Goal: Task Accomplishment & Management: Use online tool/utility

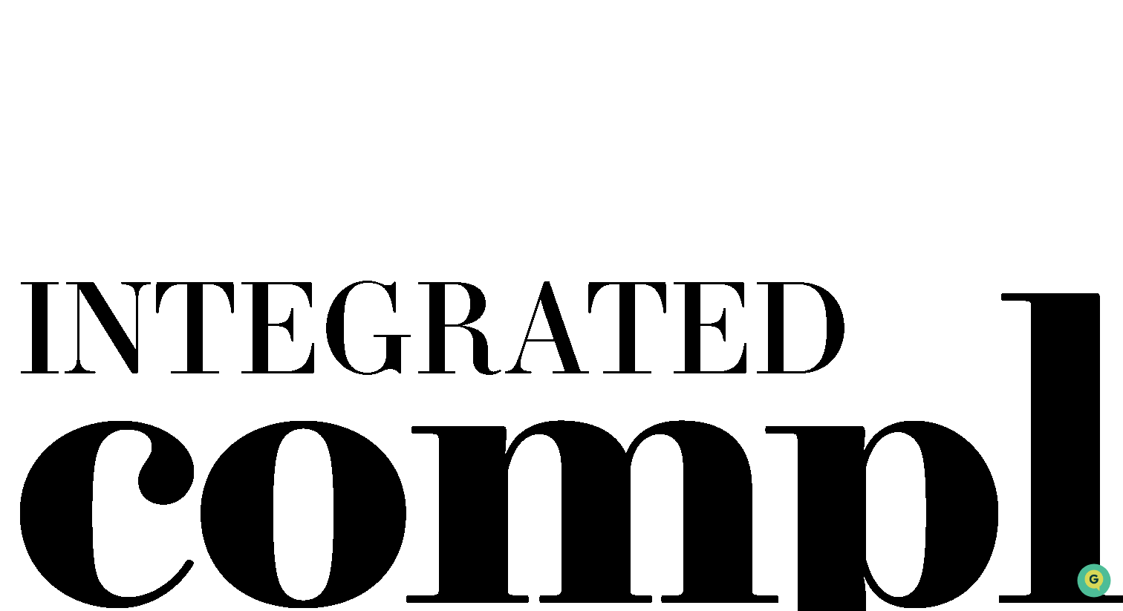
scroll to position [197, 0]
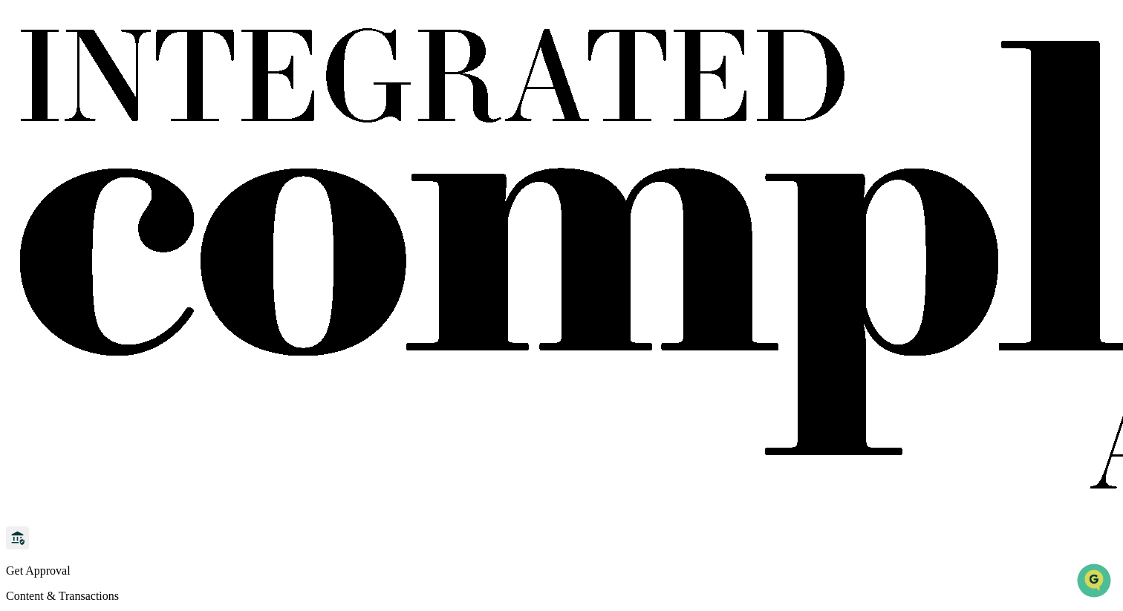
scroll to position [514, 0]
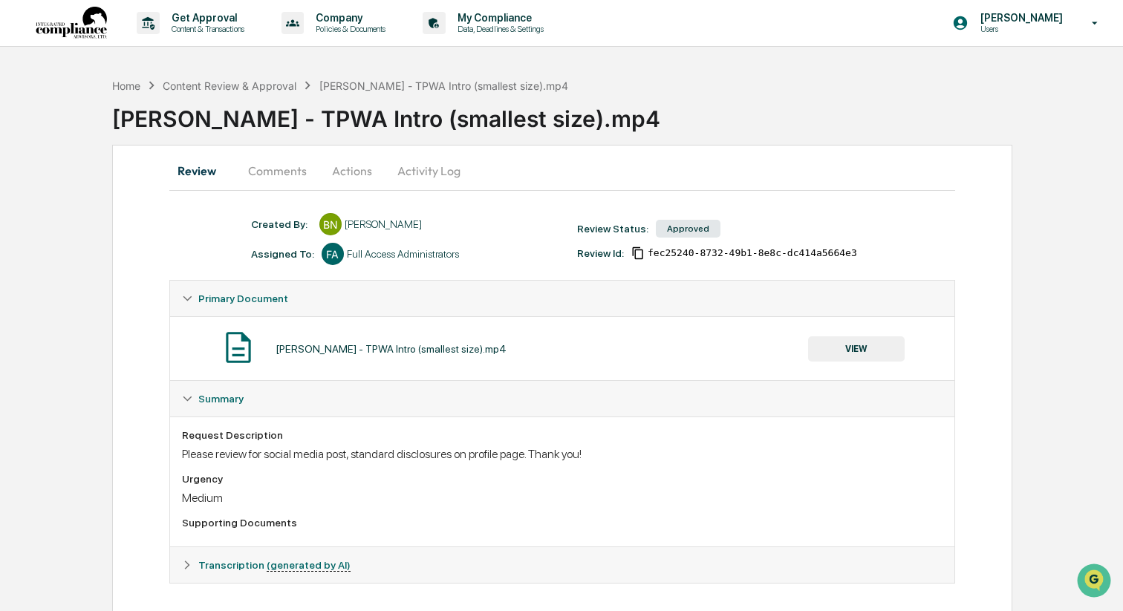
click at [287, 174] on button "Comments" at bounding box center [277, 171] width 82 height 36
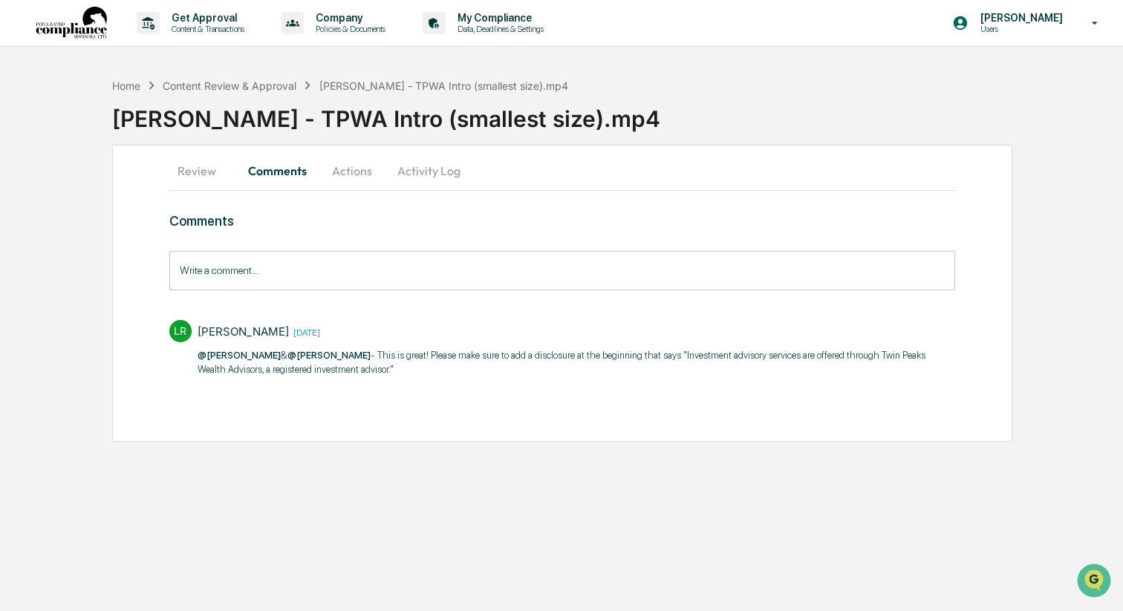
click at [196, 172] on button "Review" at bounding box center [202, 171] width 67 height 36
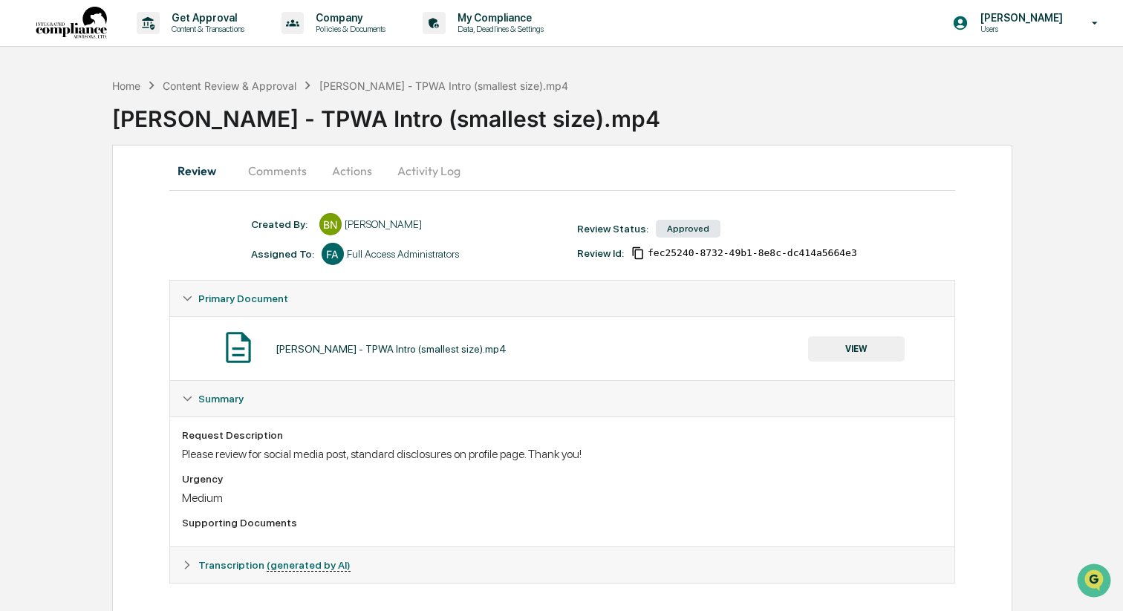
click at [812, 348] on button "VIEW" at bounding box center [856, 348] width 97 height 25
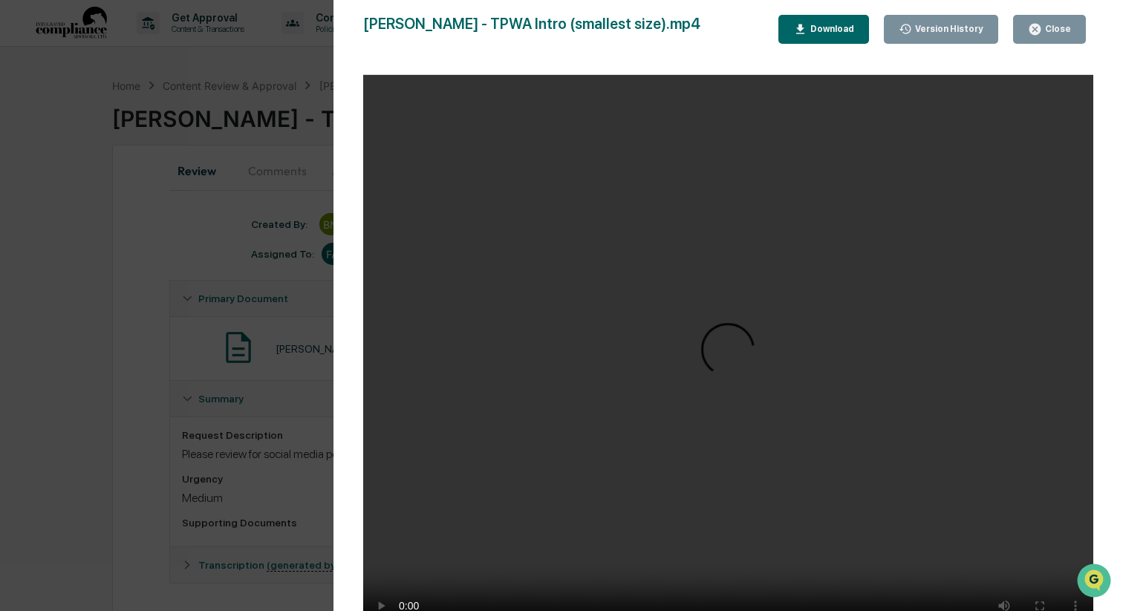
scroll to position [11, 0]
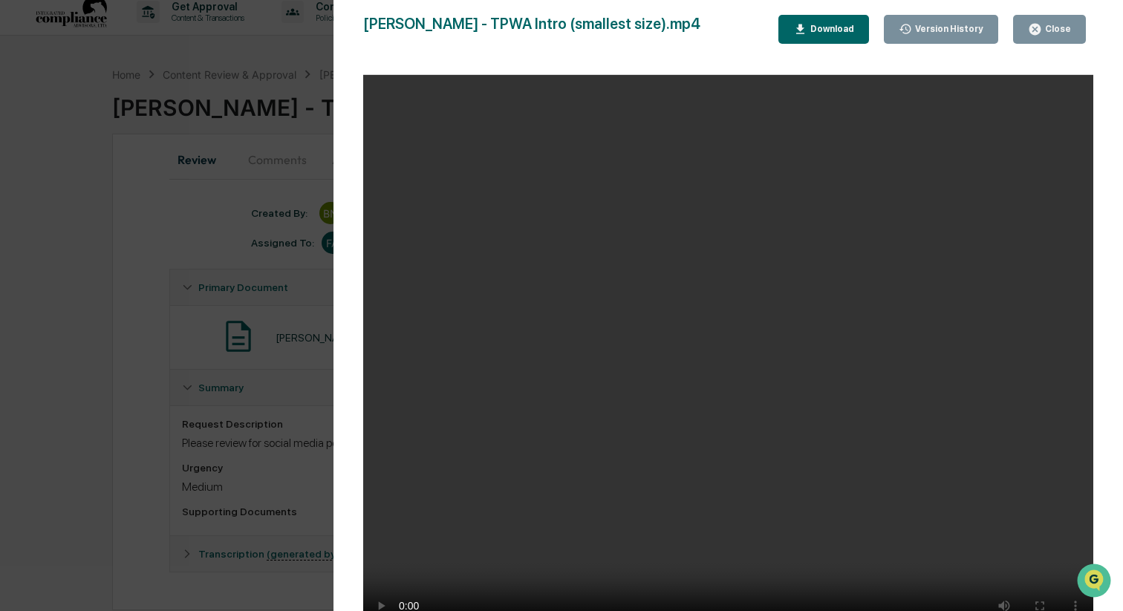
click at [1046, 26] on div "Close" at bounding box center [1056, 29] width 29 height 10
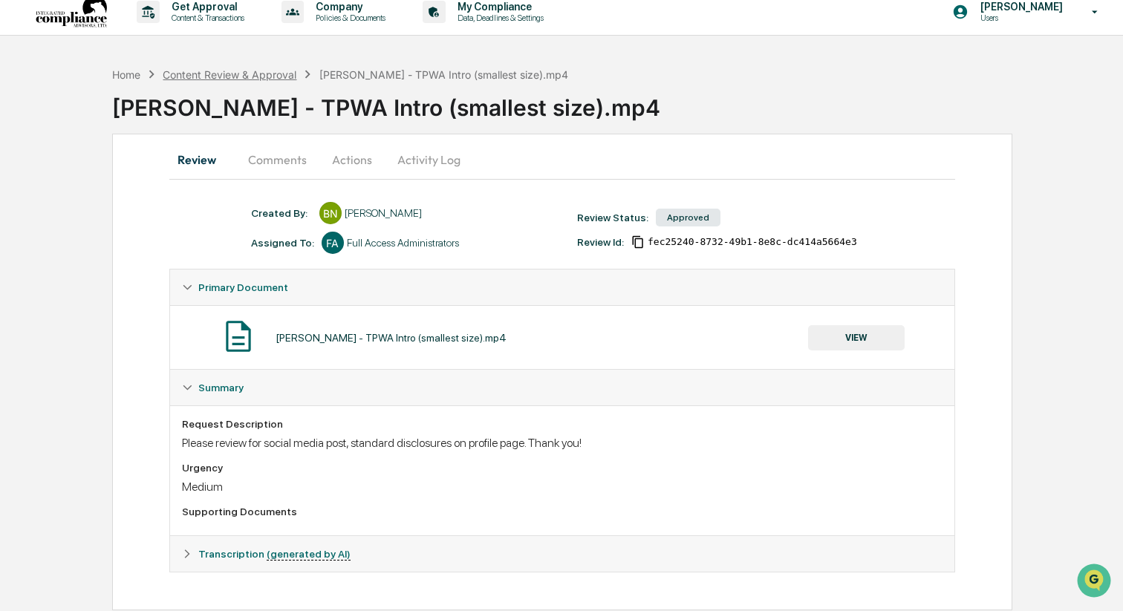
click at [269, 76] on div "Content Review & Approval" at bounding box center [230, 74] width 134 height 13
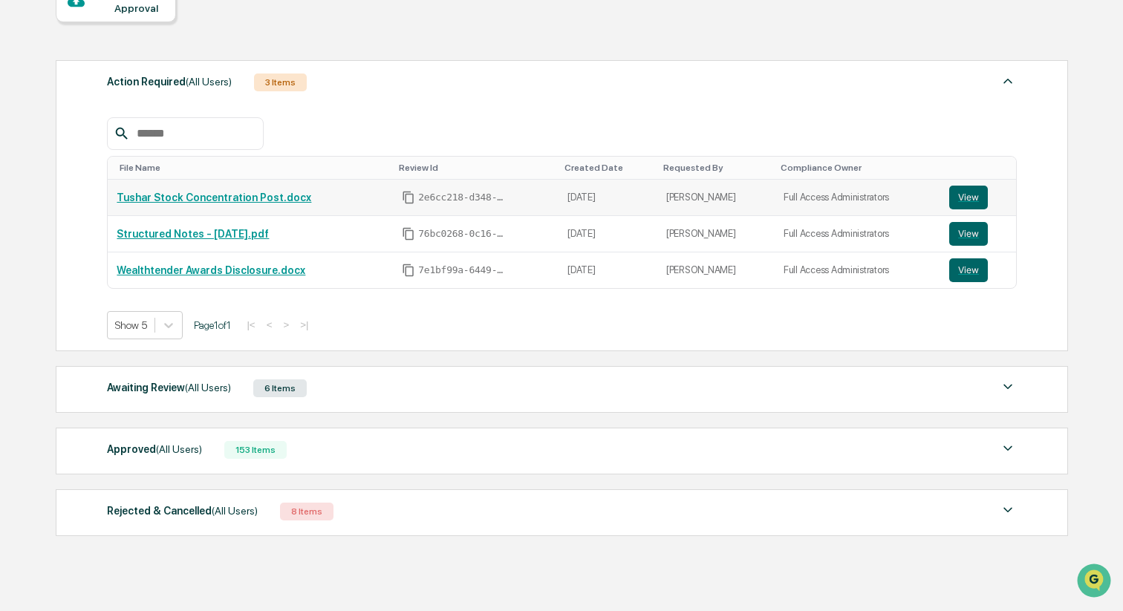
scroll to position [197, 0]
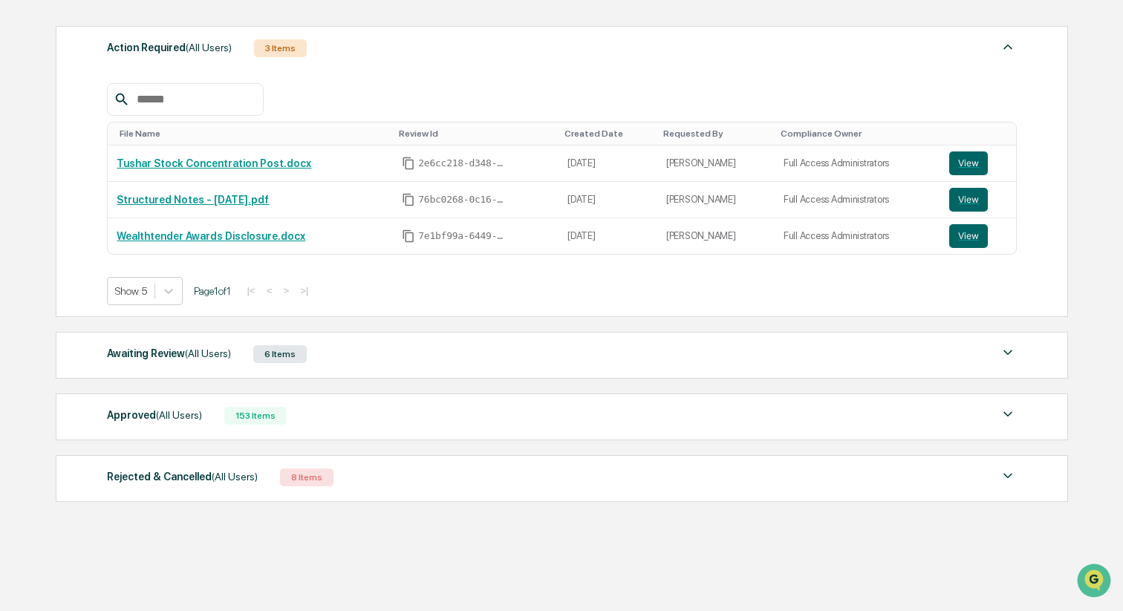
click at [668, 409] on div "Approved (All Users) 153 Items" at bounding box center [562, 415] width 910 height 21
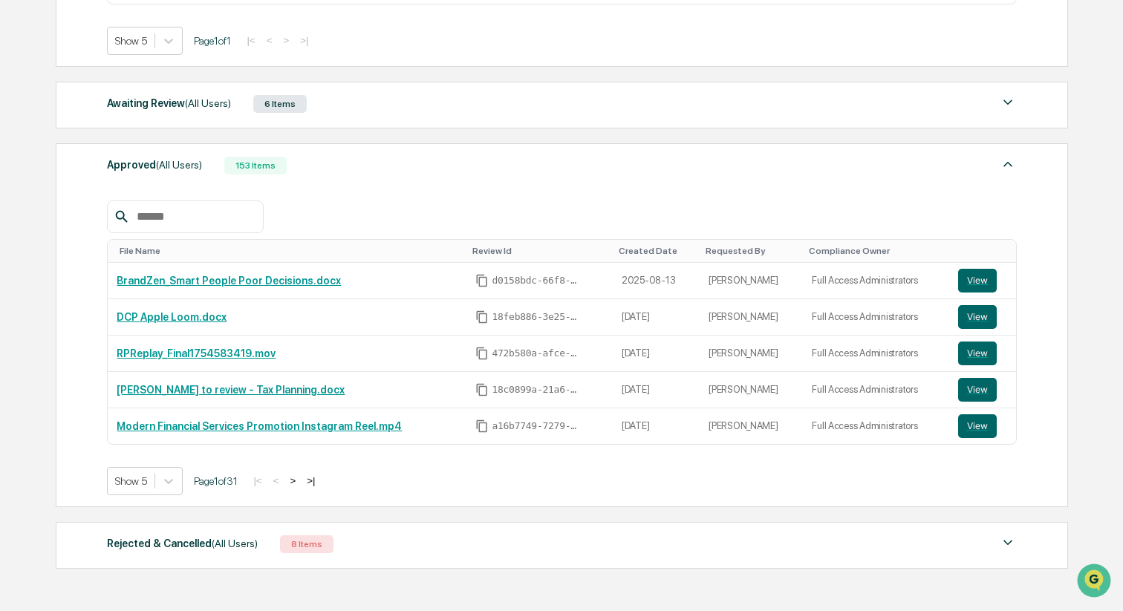
scroll to position [514, 0]
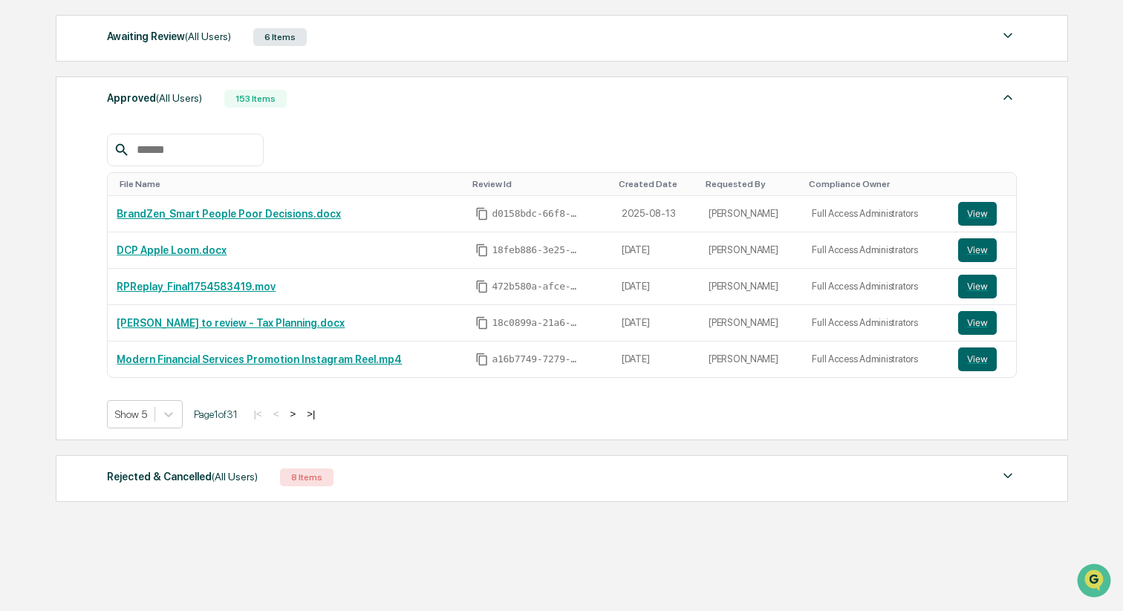
click at [300, 415] on button ">" at bounding box center [292, 414] width 15 height 13
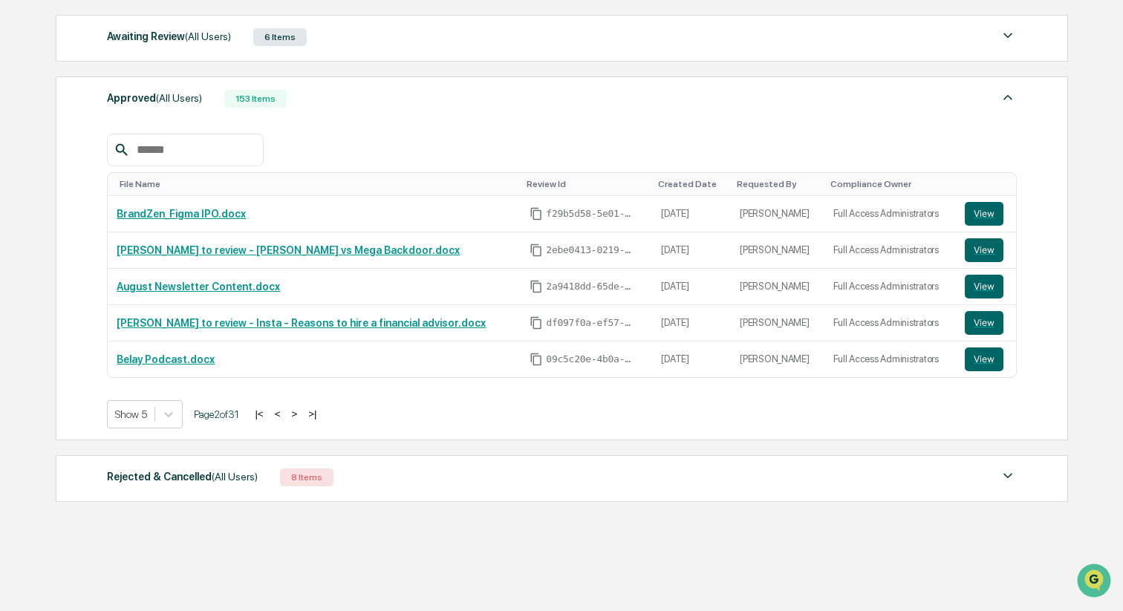
click at [301, 415] on button ">" at bounding box center [294, 414] width 15 height 13
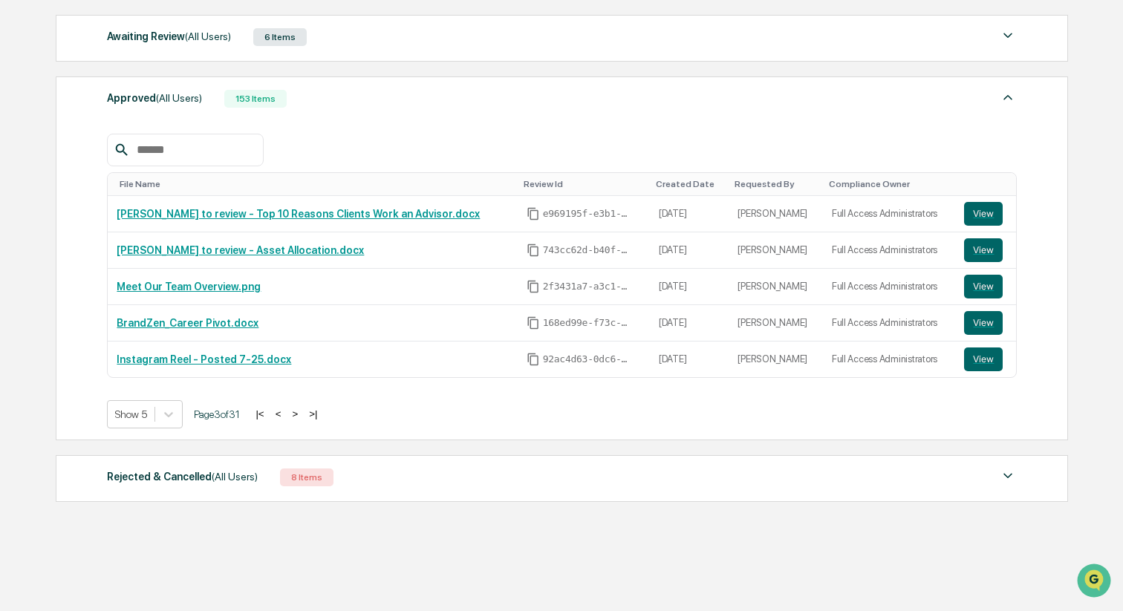
click at [302, 415] on button ">" at bounding box center [294, 414] width 15 height 13
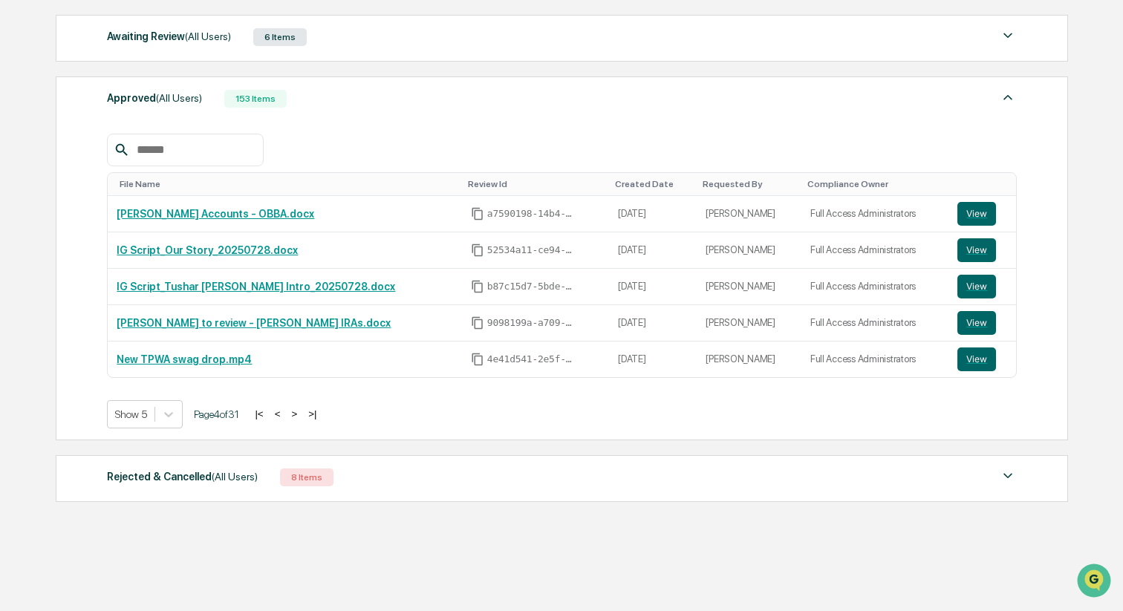
click at [301, 415] on button ">" at bounding box center [294, 414] width 15 height 13
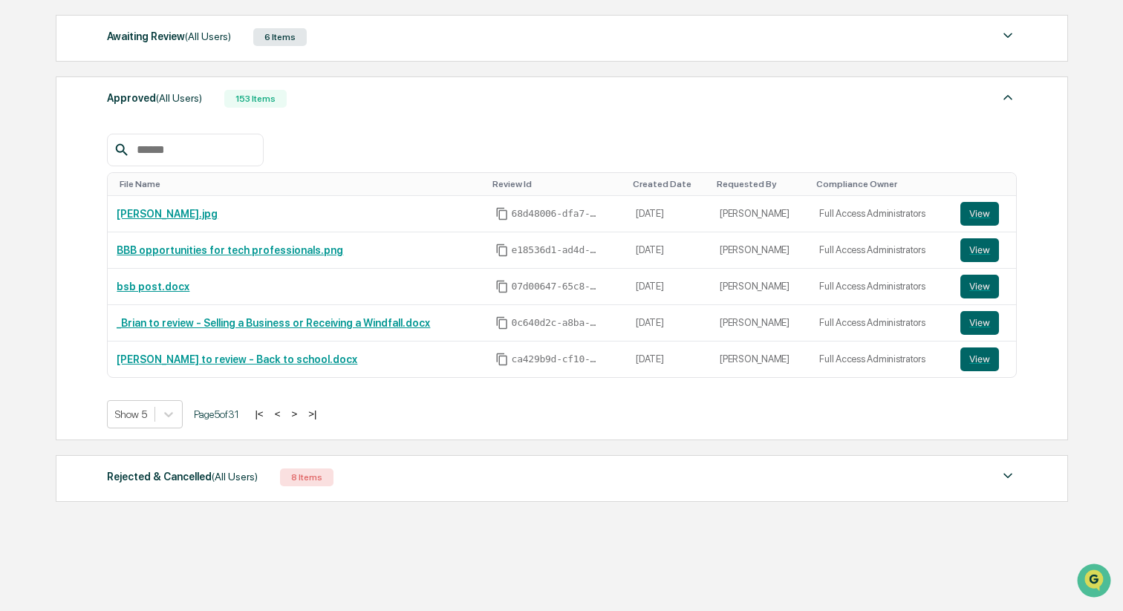
click at [301, 415] on button ">" at bounding box center [294, 414] width 15 height 13
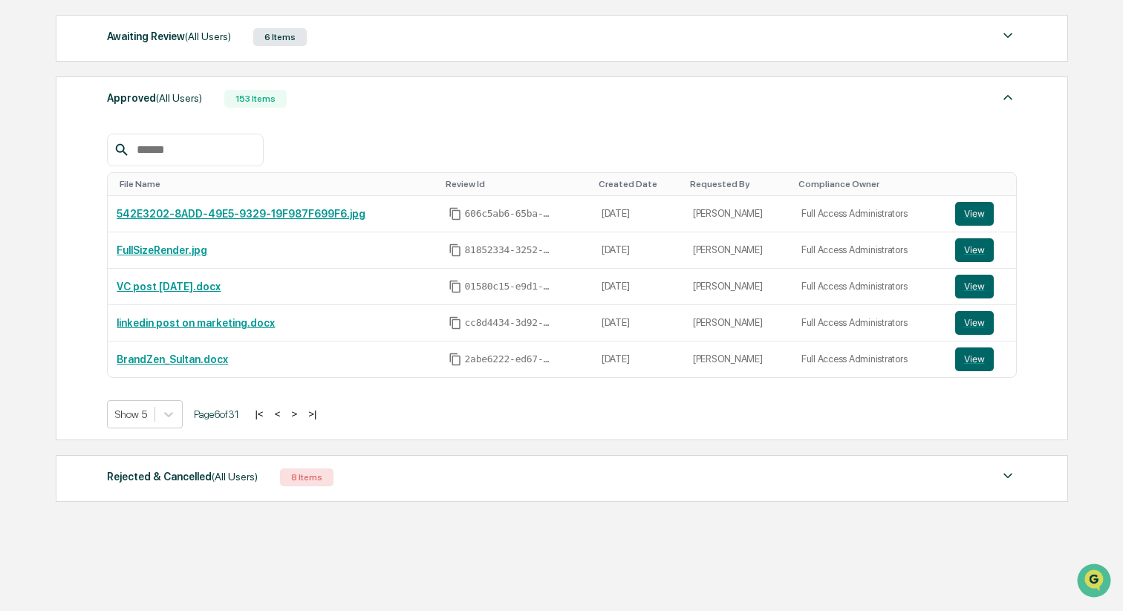
click at [301, 415] on button ">" at bounding box center [294, 414] width 15 height 13
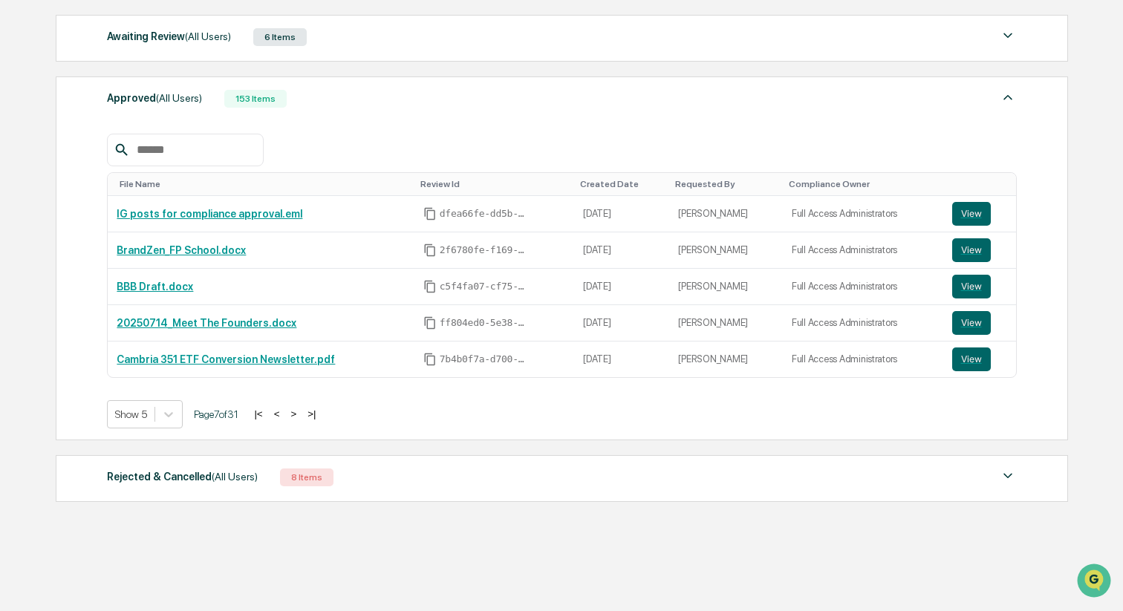
click at [267, 415] on button "|<" at bounding box center [257, 414] width 17 height 13
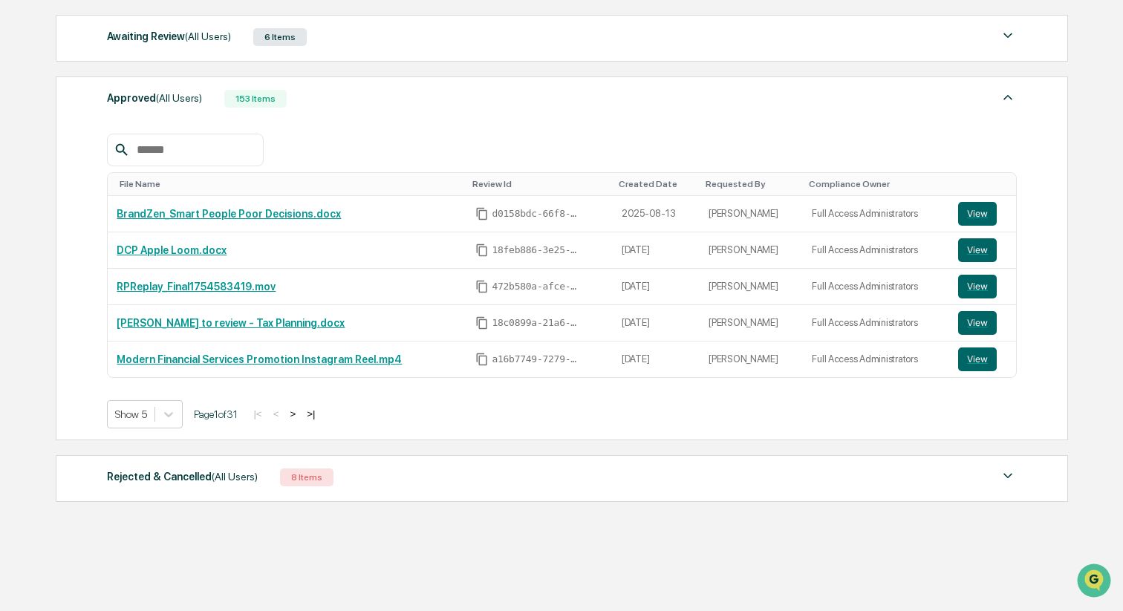
click at [300, 414] on button ">" at bounding box center [292, 414] width 15 height 13
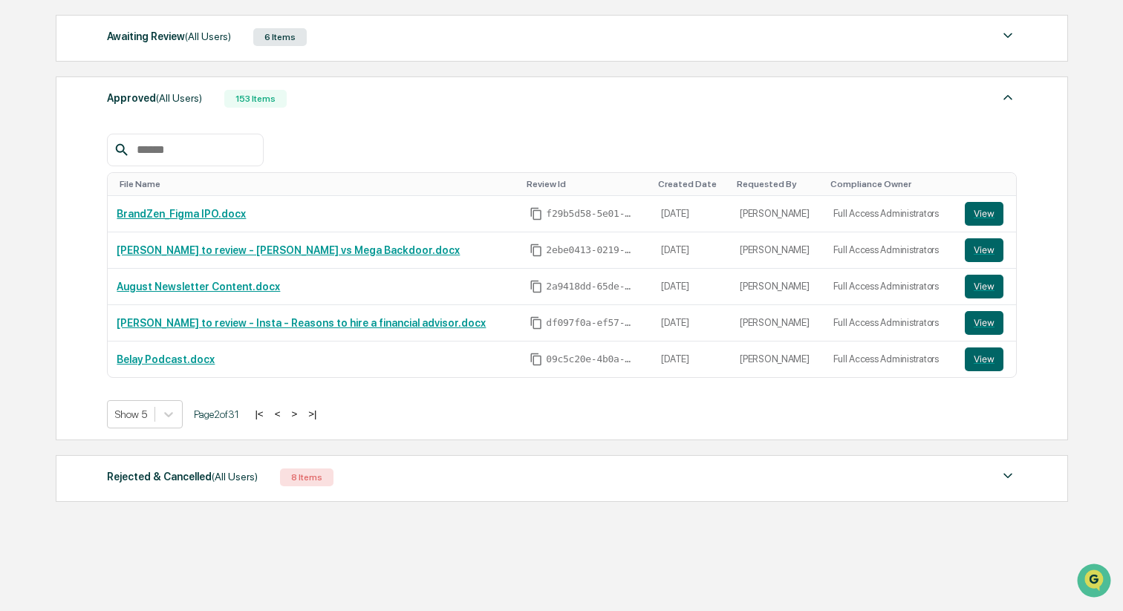
click at [301, 414] on button ">" at bounding box center [294, 414] width 15 height 13
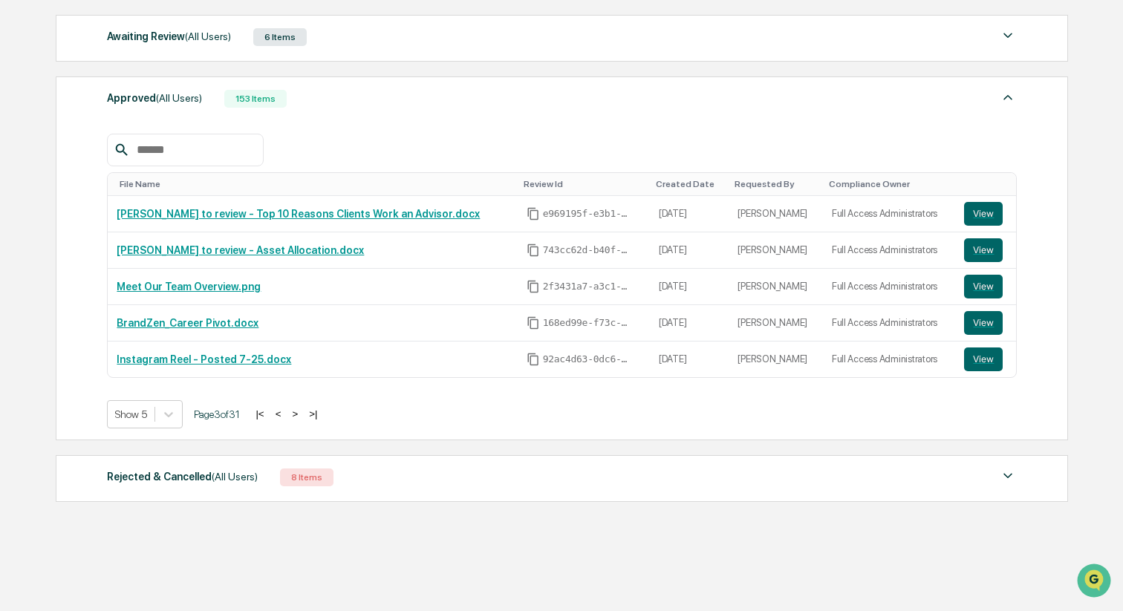
click at [302, 414] on button ">" at bounding box center [294, 414] width 15 height 13
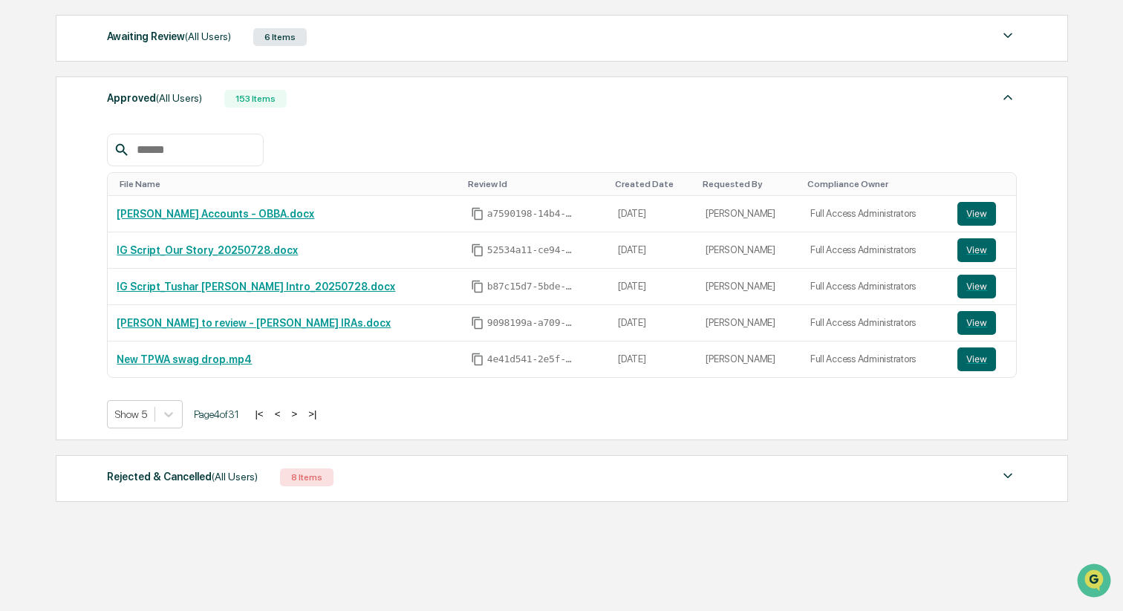
click at [301, 414] on button ">" at bounding box center [294, 414] width 15 height 13
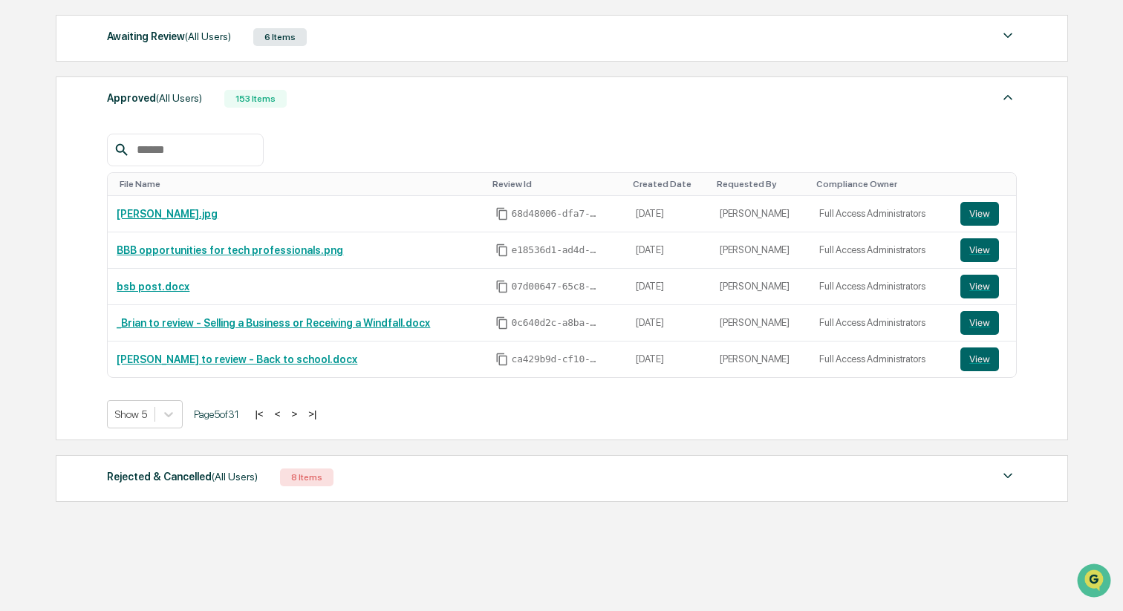
click at [301, 414] on button ">" at bounding box center [294, 414] width 15 height 13
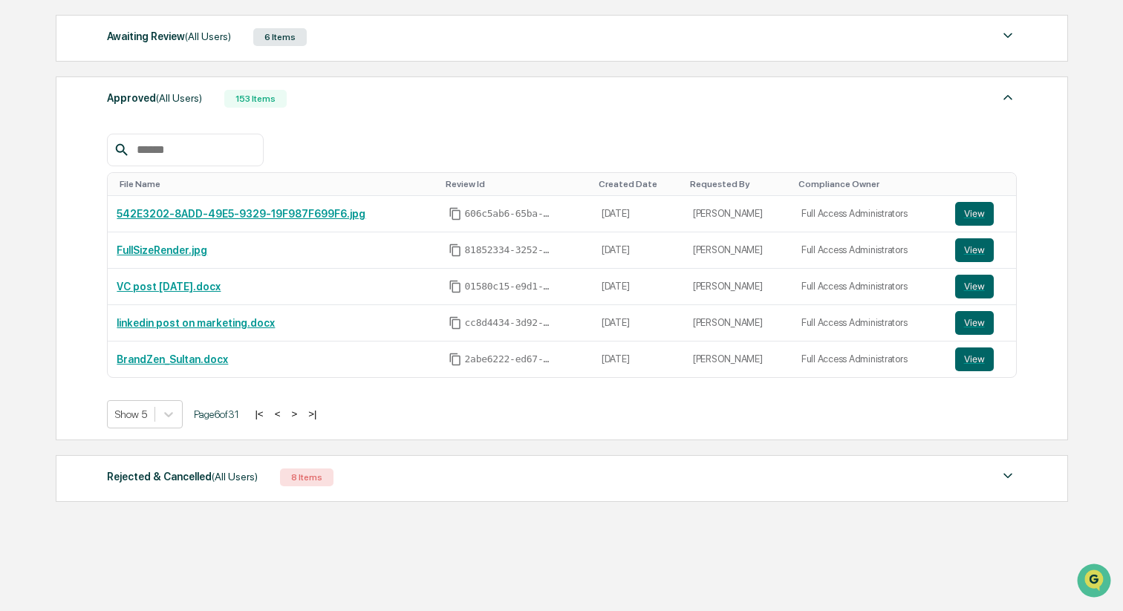
click at [301, 414] on button ">" at bounding box center [294, 414] width 15 height 13
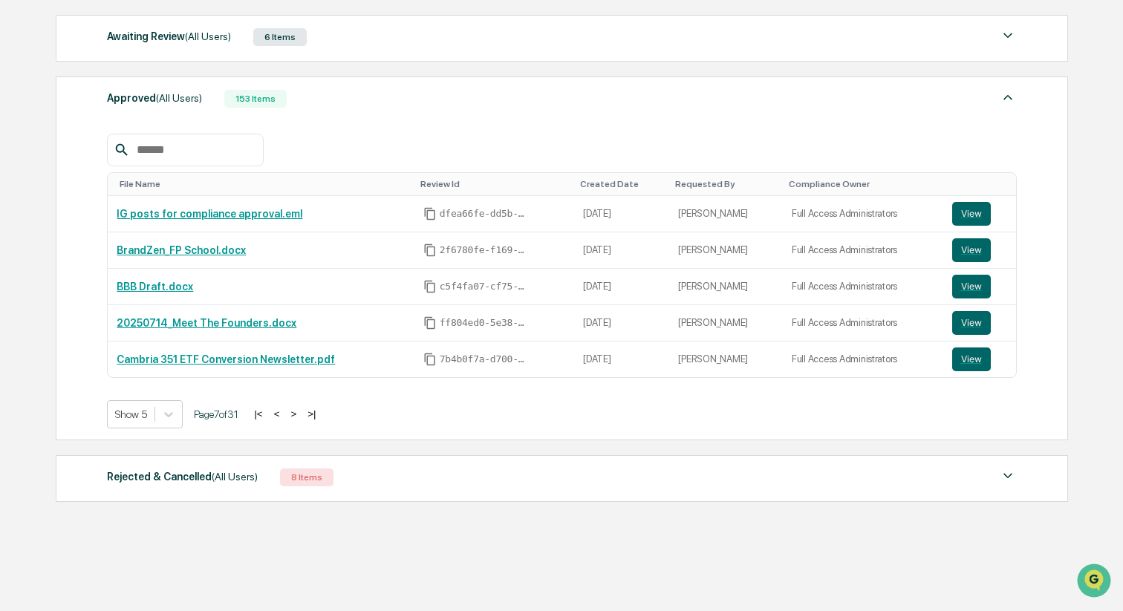
click at [284, 414] on button "<" at bounding box center [277, 414] width 15 height 13
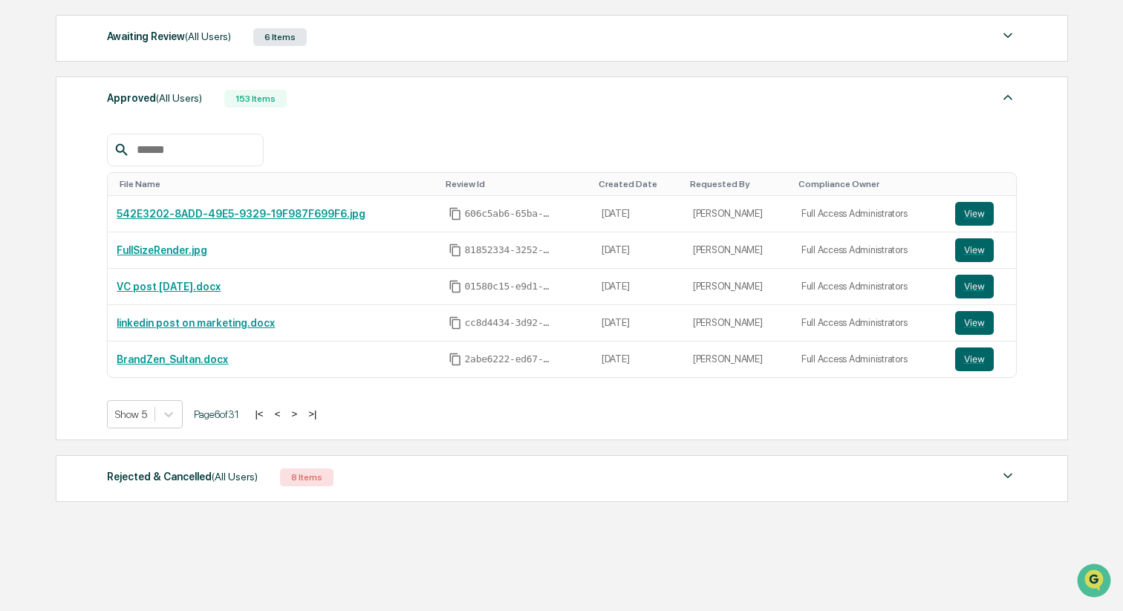
click at [301, 411] on button ">" at bounding box center [294, 414] width 15 height 13
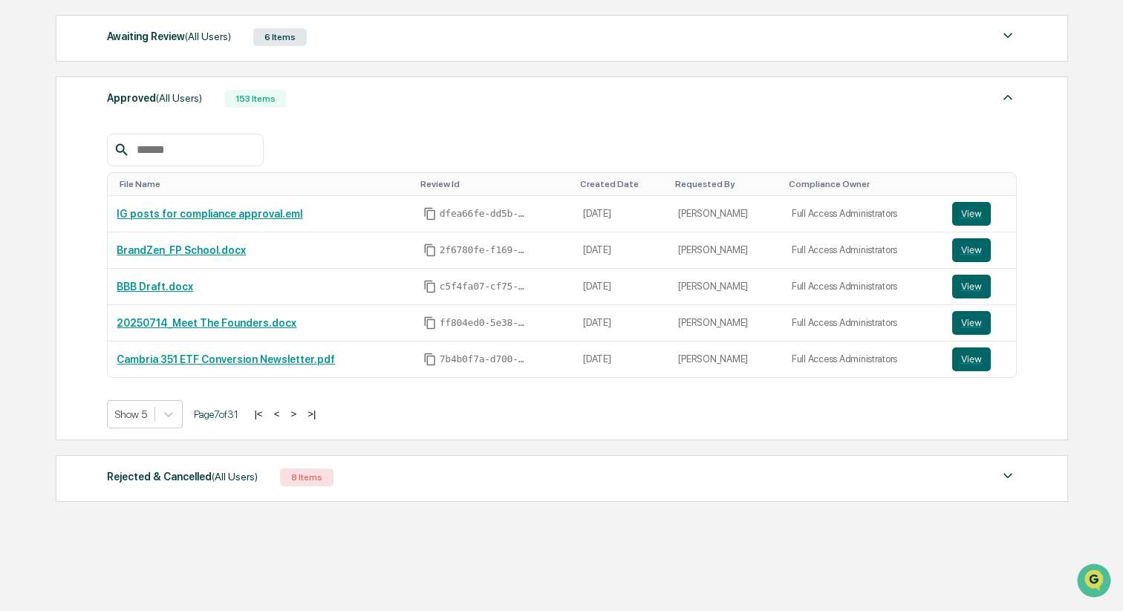
click at [301, 411] on button ">" at bounding box center [293, 414] width 15 height 13
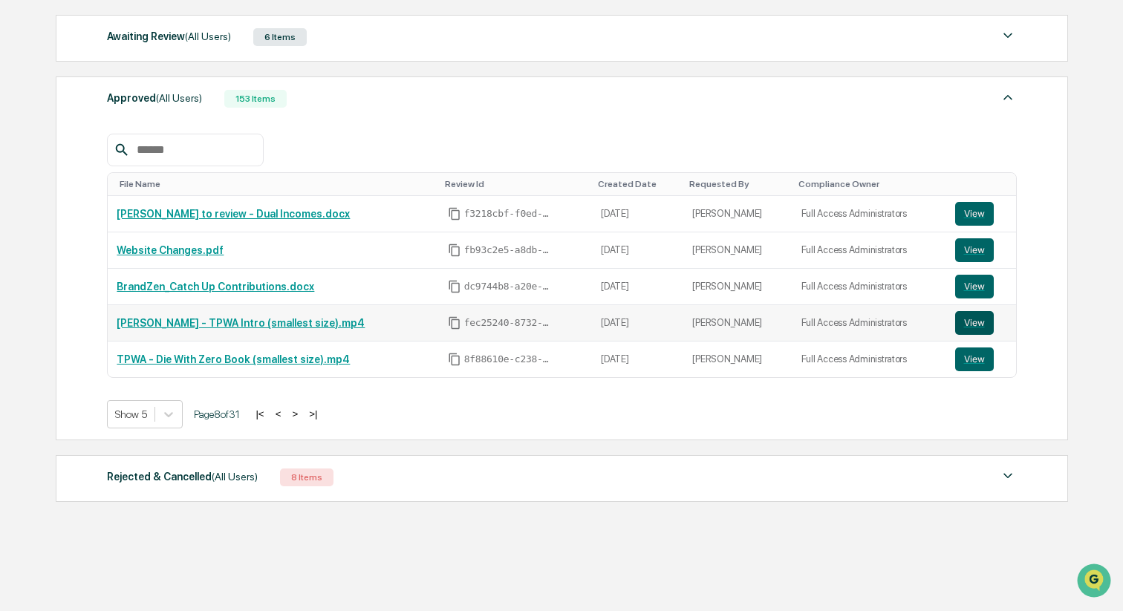
click at [962, 326] on button "View" at bounding box center [974, 323] width 39 height 24
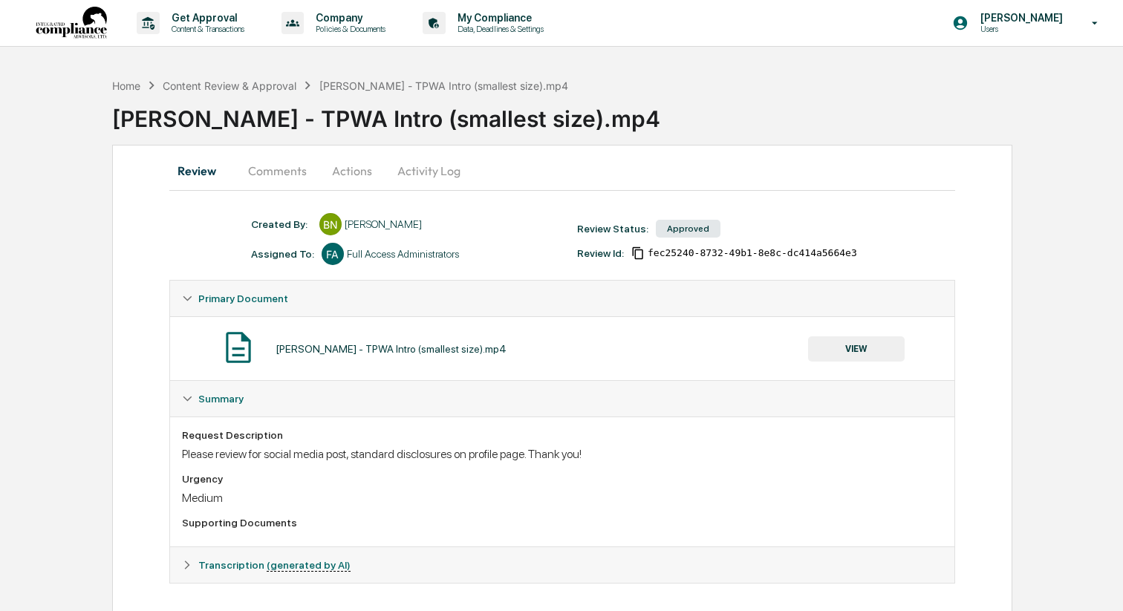
click at [345, 181] on button "Actions" at bounding box center [352, 171] width 67 height 36
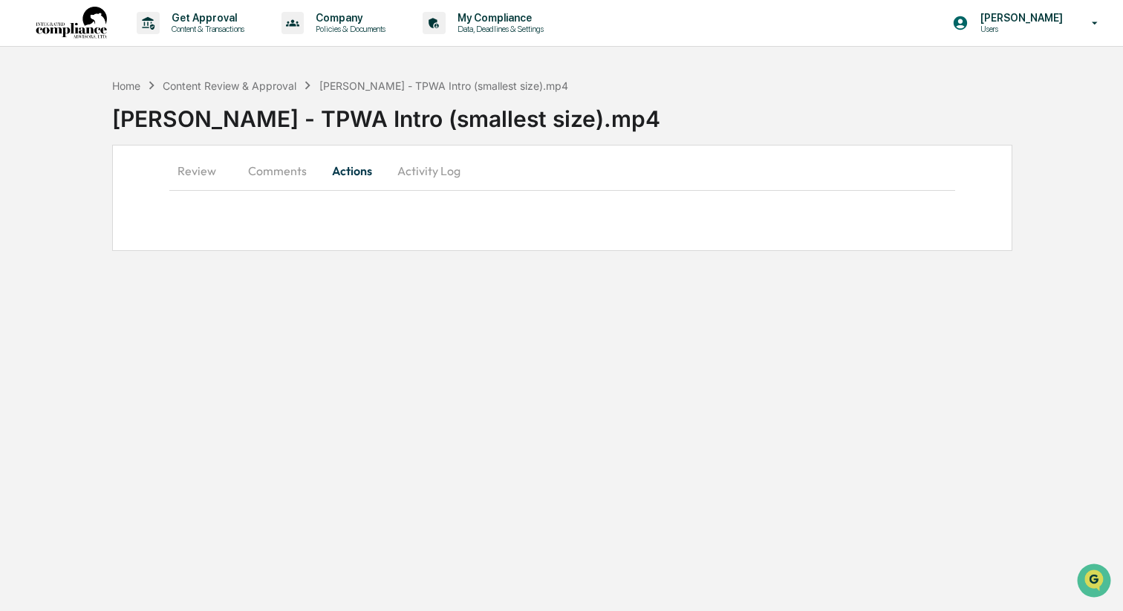
click at [296, 174] on button "Comments" at bounding box center [277, 171] width 82 height 36
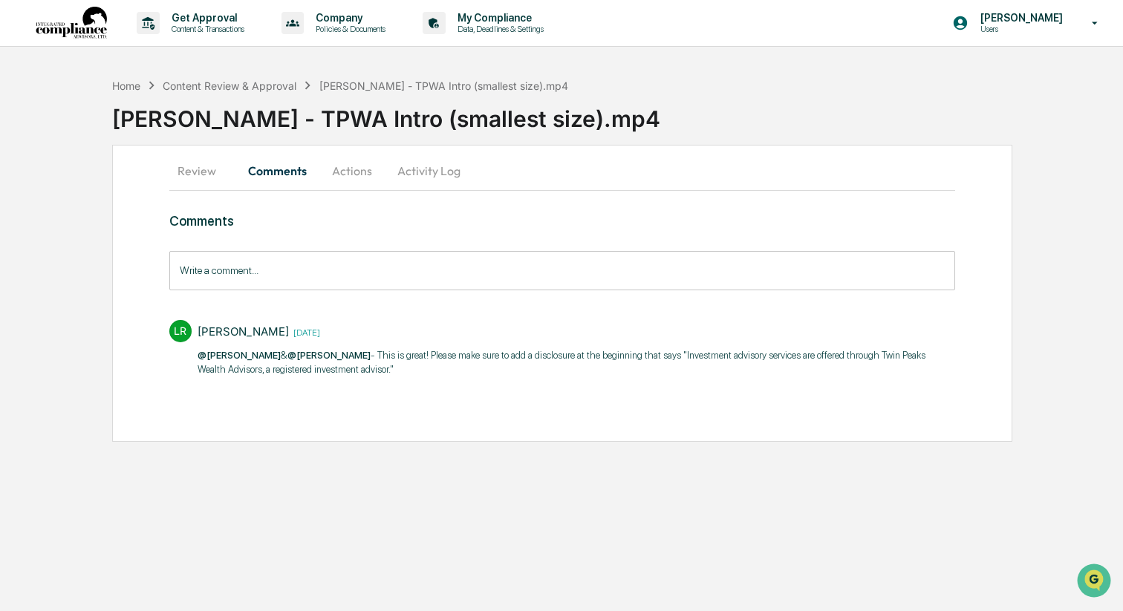
click at [295, 279] on input "Write a comment..." at bounding box center [562, 270] width 786 height 39
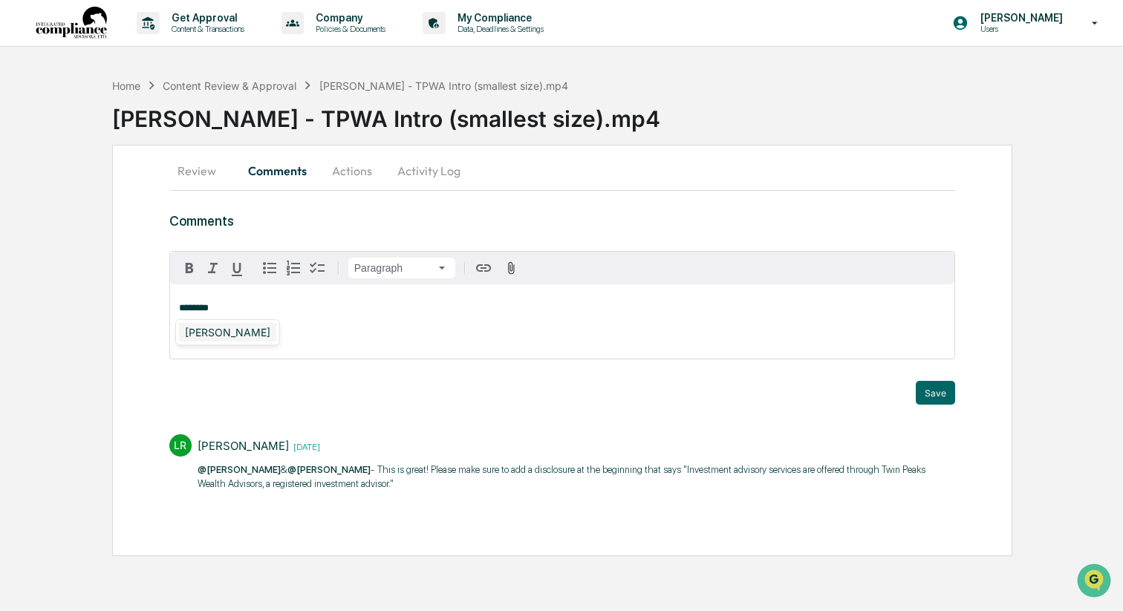
click at [246, 330] on div "Lindsay Rider" at bounding box center [227, 332] width 97 height 19
click at [267, 313] on p "**********" at bounding box center [562, 308] width 766 height 10
click at [200, 162] on button "Review" at bounding box center [202, 171] width 67 height 36
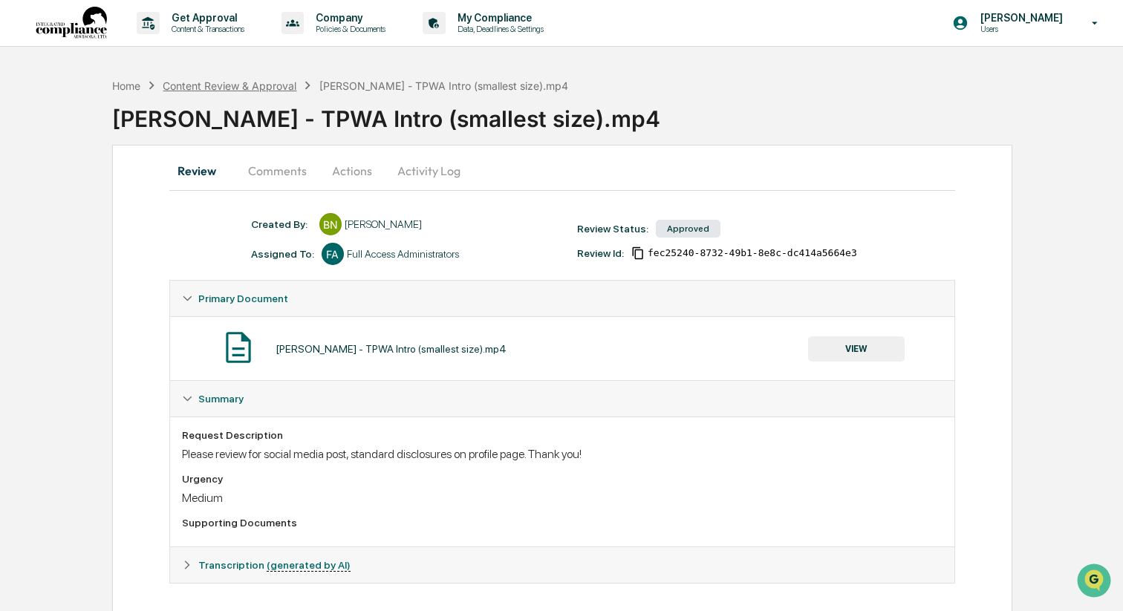
click at [209, 88] on div "Content Review & Approval" at bounding box center [230, 85] width 134 height 13
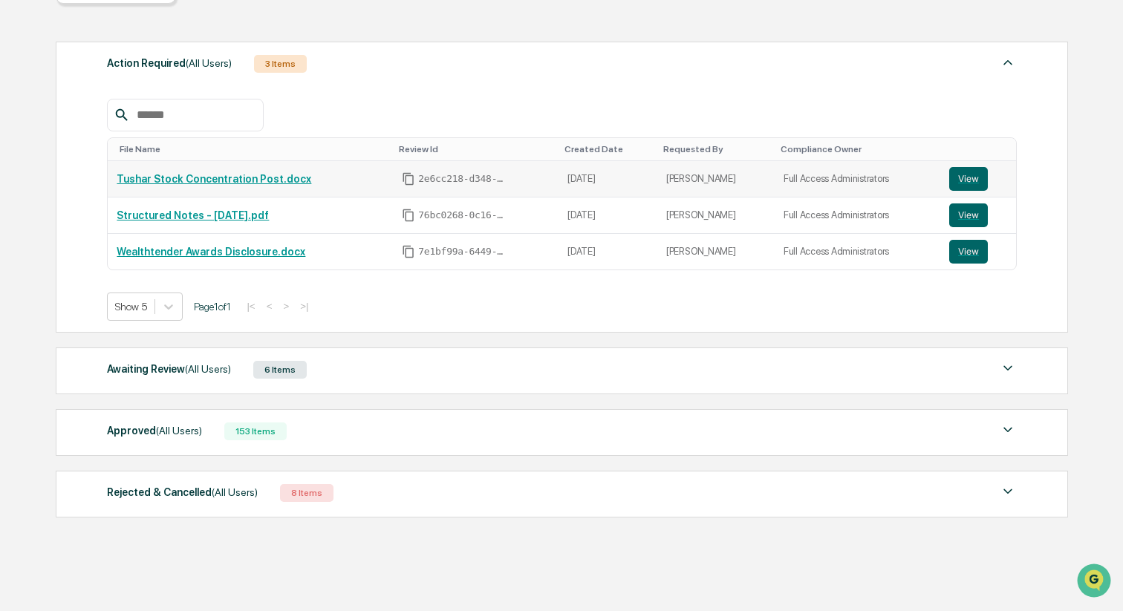
scroll to position [197, 0]
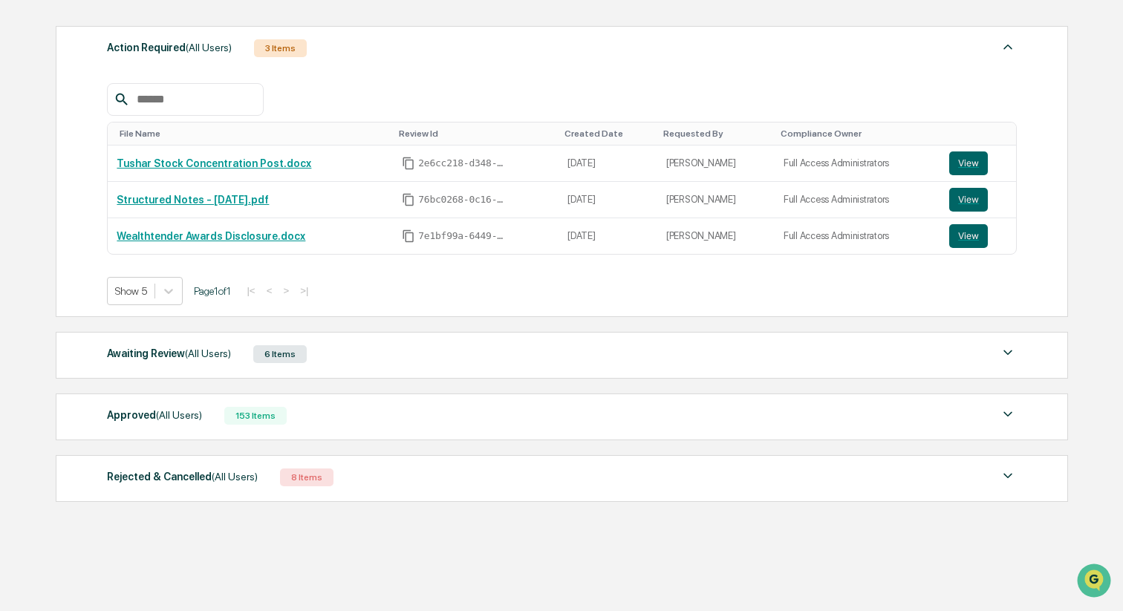
click at [746, 335] on div "Awaiting Review (All Users) 6 Items File Name Review Id Created Date Requested …" at bounding box center [562, 355] width 1012 height 47
click at [735, 376] on div "Awaiting Review (All Users) 6 Items File Name Review Id Created Date Requested …" at bounding box center [562, 355] width 1012 height 47
click at [732, 365] on div "Awaiting Review (All Users) 6 Items" at bounding box center [562, 354] width 910 height 21
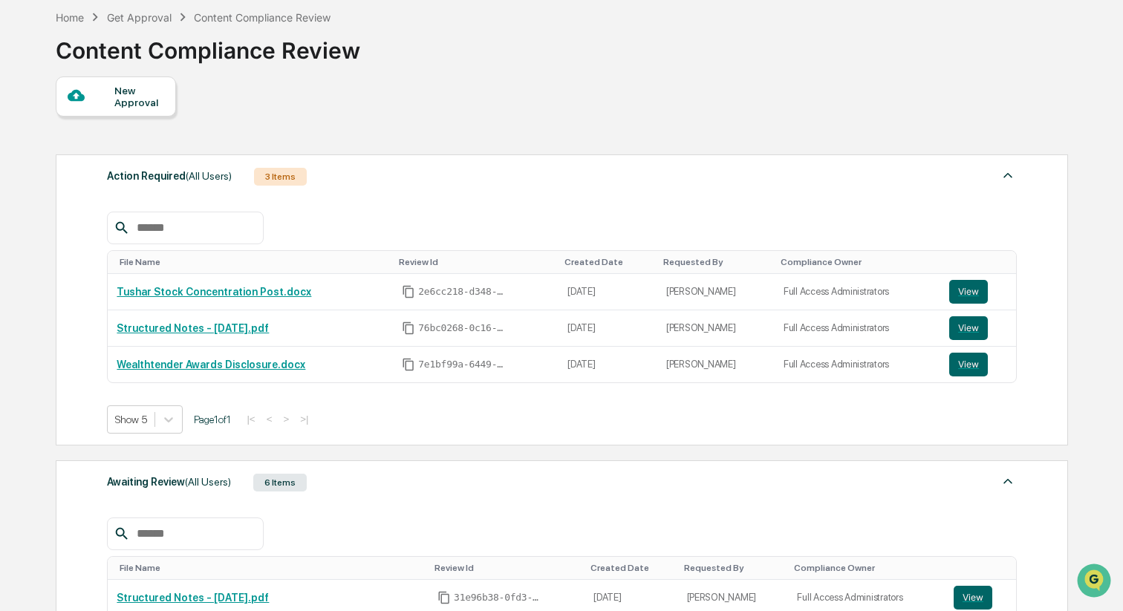
scroll to position [353, 0]
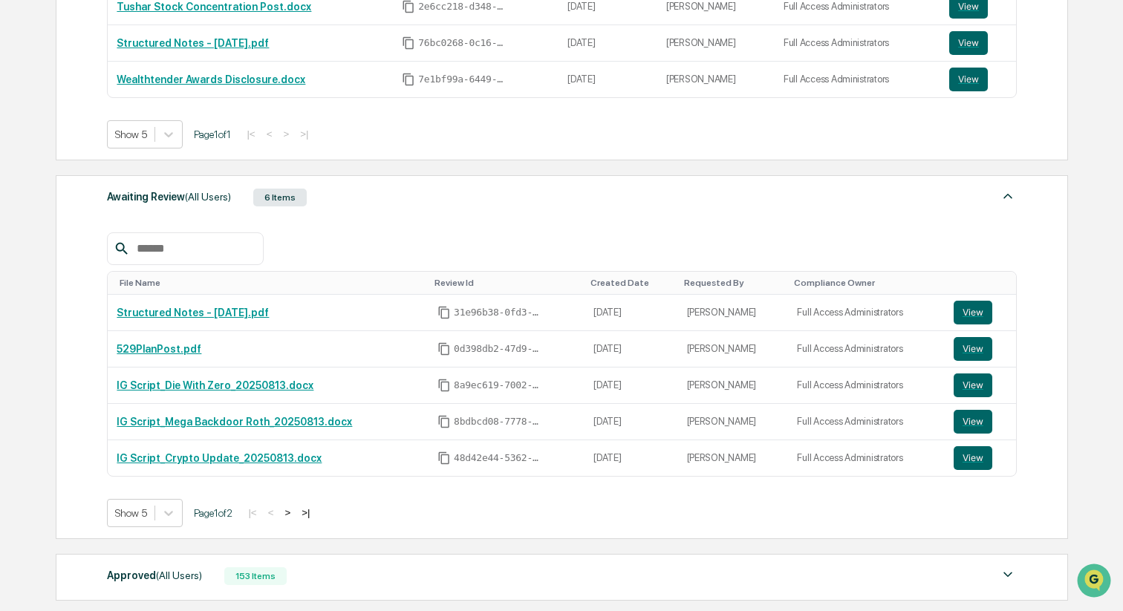
click at [295, 515] on button ">" at bounding box center [287, 512] width 15 height 13
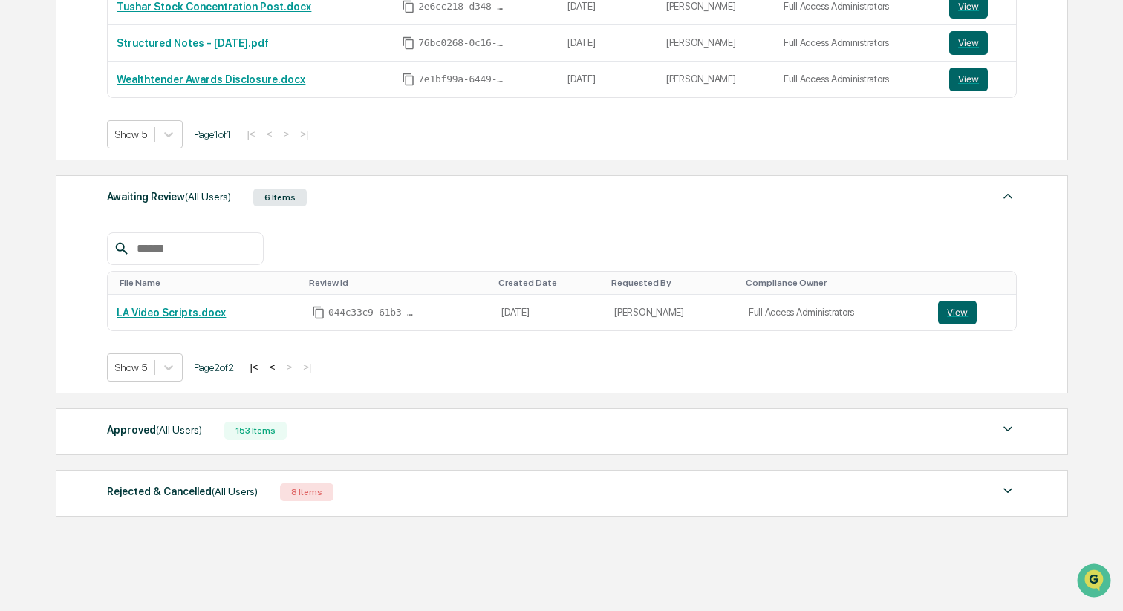
click at [280, 370] on button "<" at bounding box center [272, 367] width 15 height 13
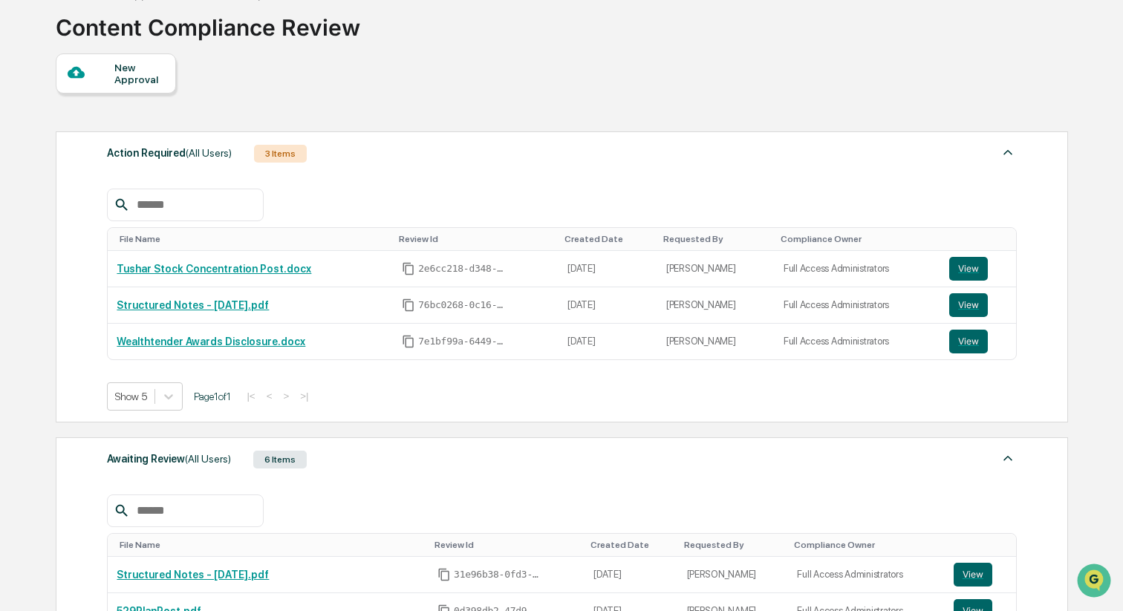
scroll to position [0, 0]
